Goal: Task Accomplishment & Management: Manage account settings

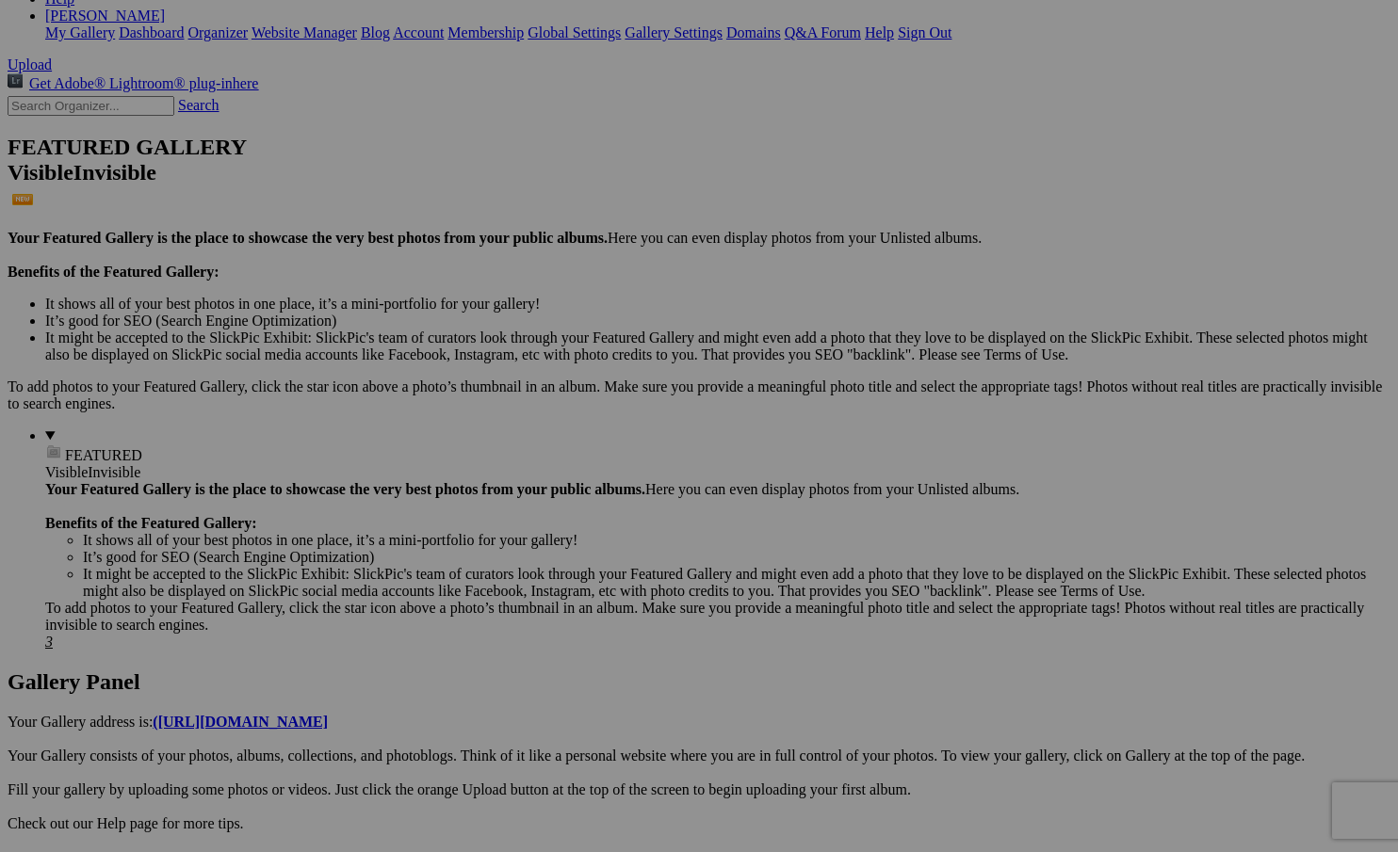
scroll to position [414, 0]
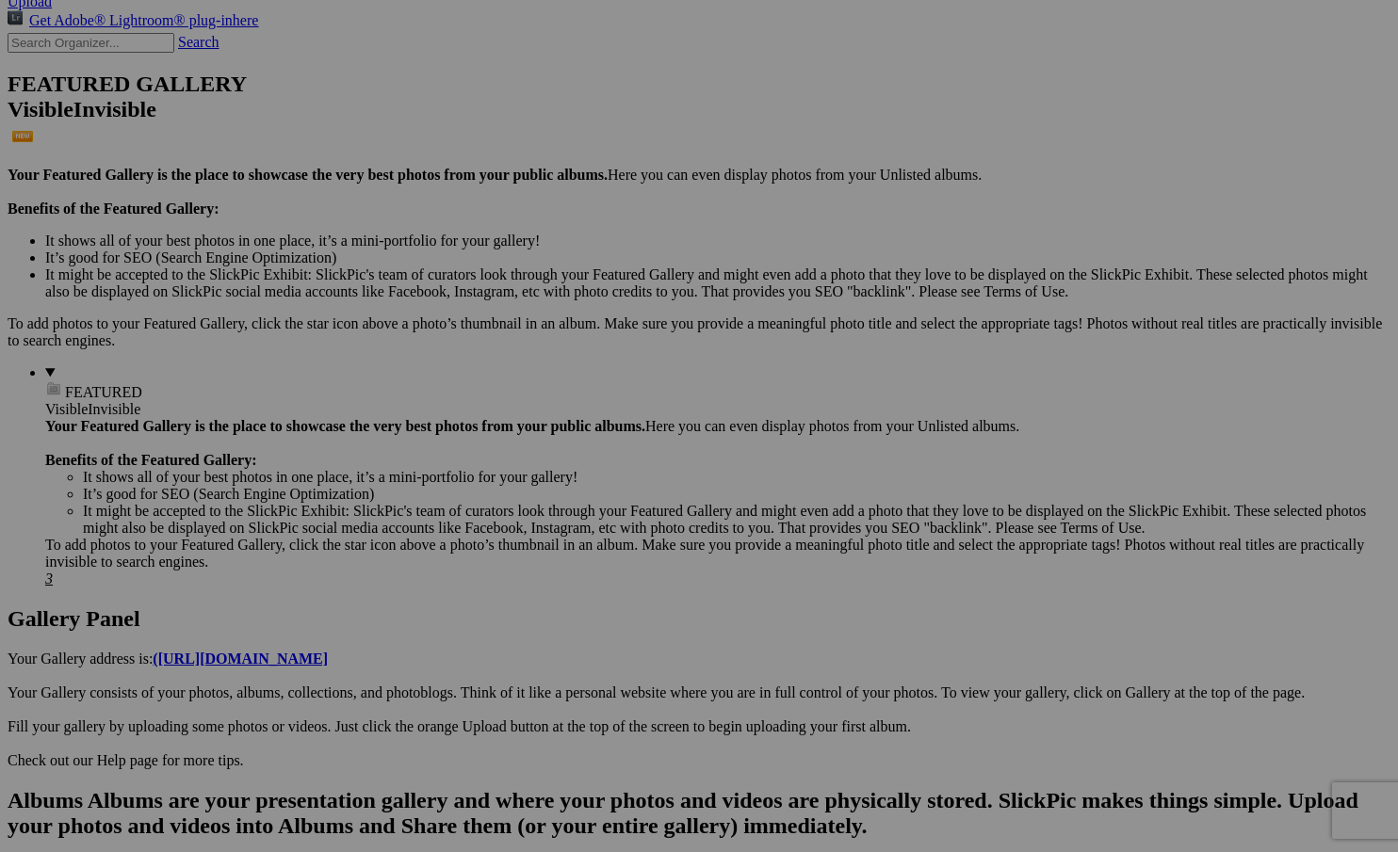
click at [574, 548] on span "Yes" at bounding box center [563, 550] width 22 height 16
